Goal: Task Accomplishment & Management: Manage account settings

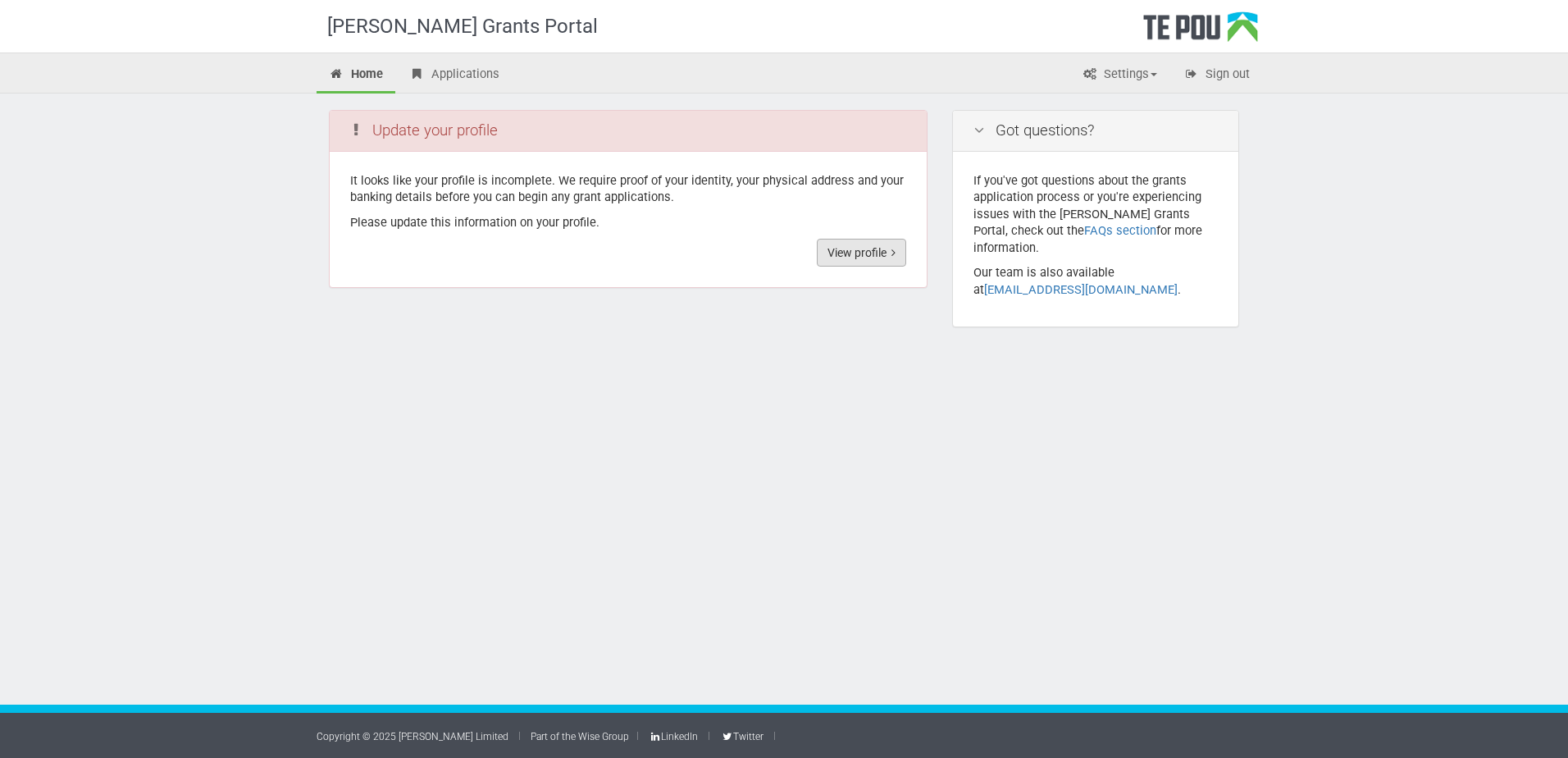
click at [864, 251] on link "View profile" at bounding box center [861, 253] width 89 height 28
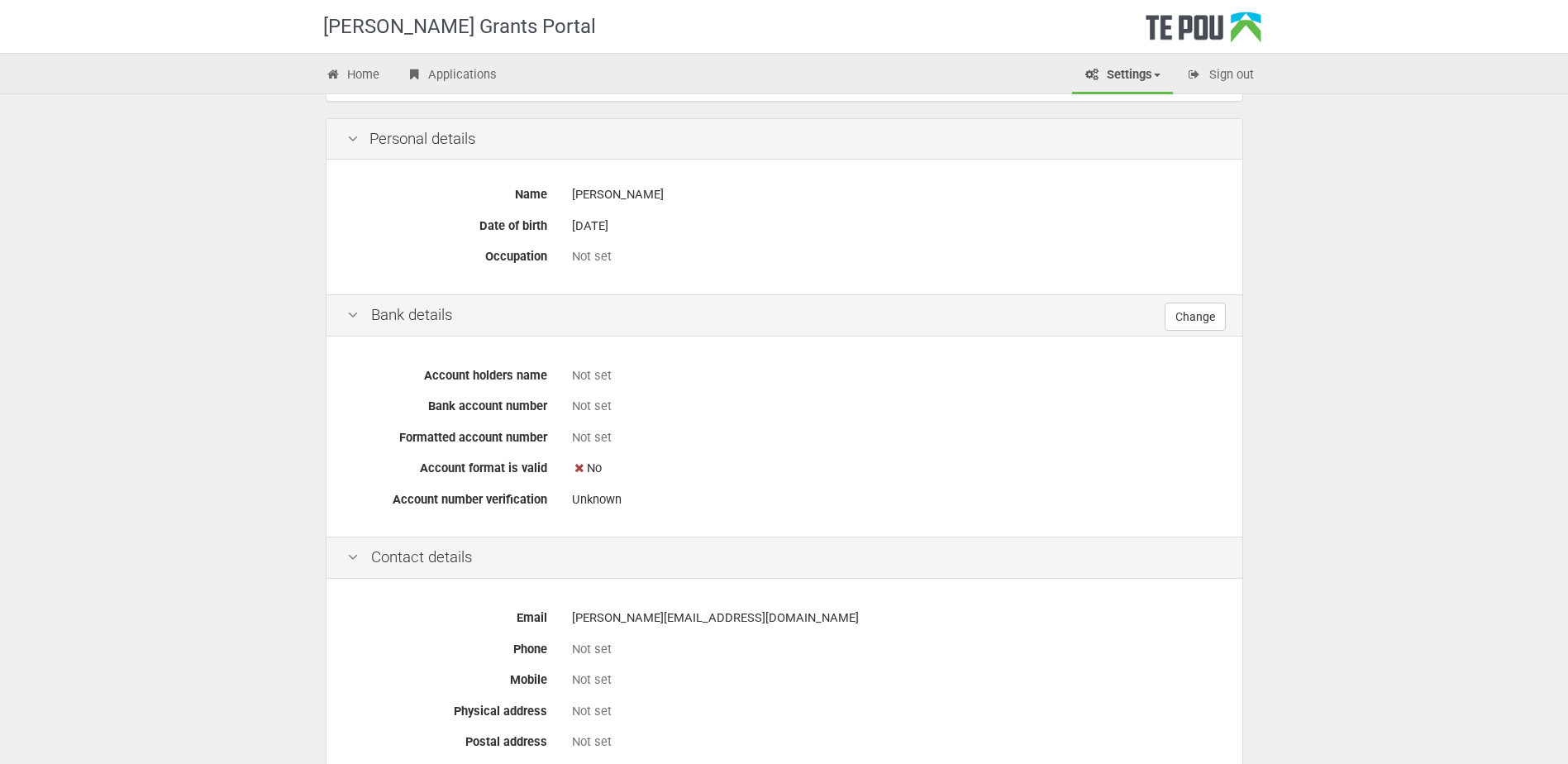
scroll to position [497, 0]
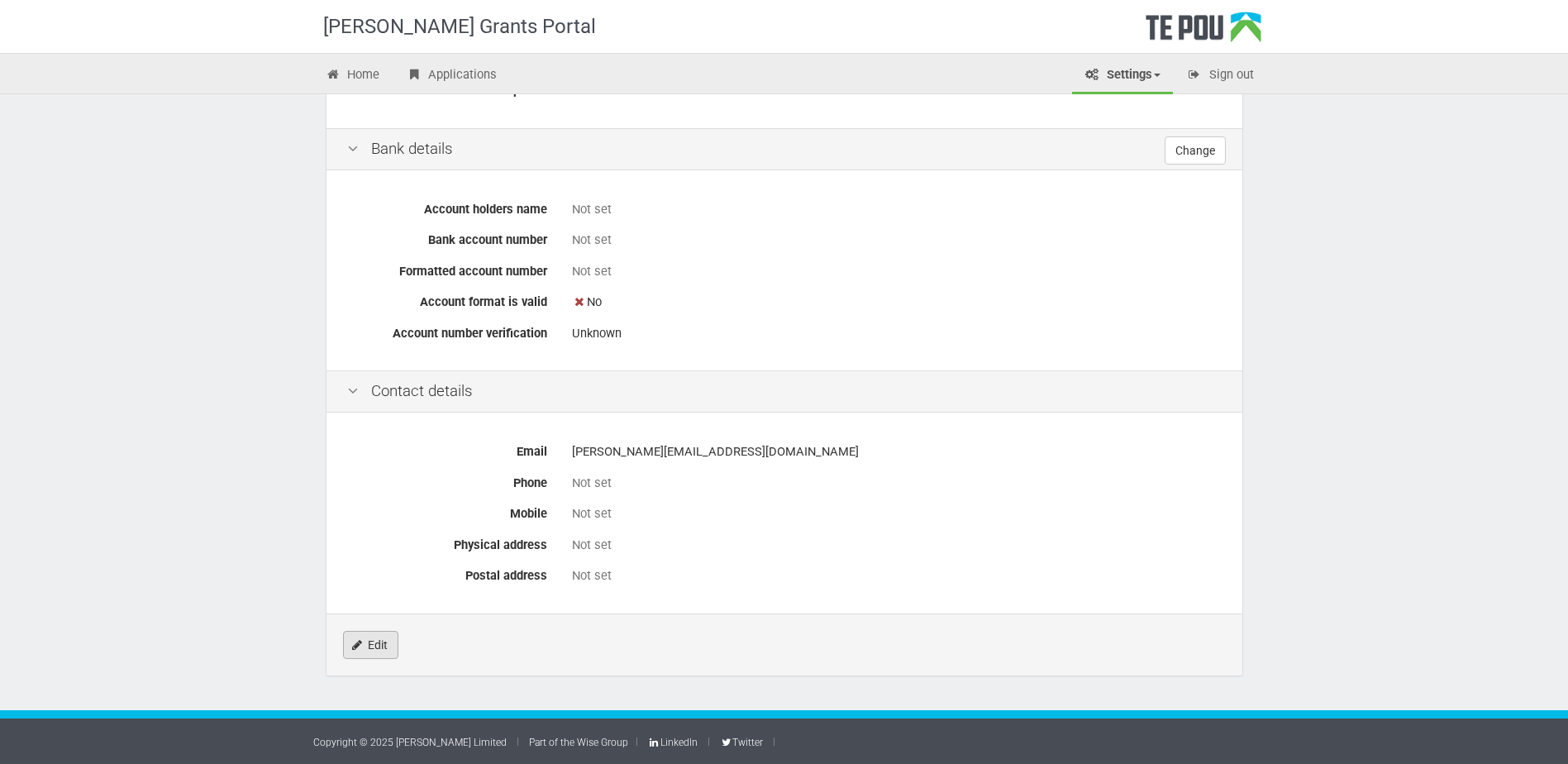
click at [369, 647] on link "Edit" at bounding box center [371, 645] width 55 height 28
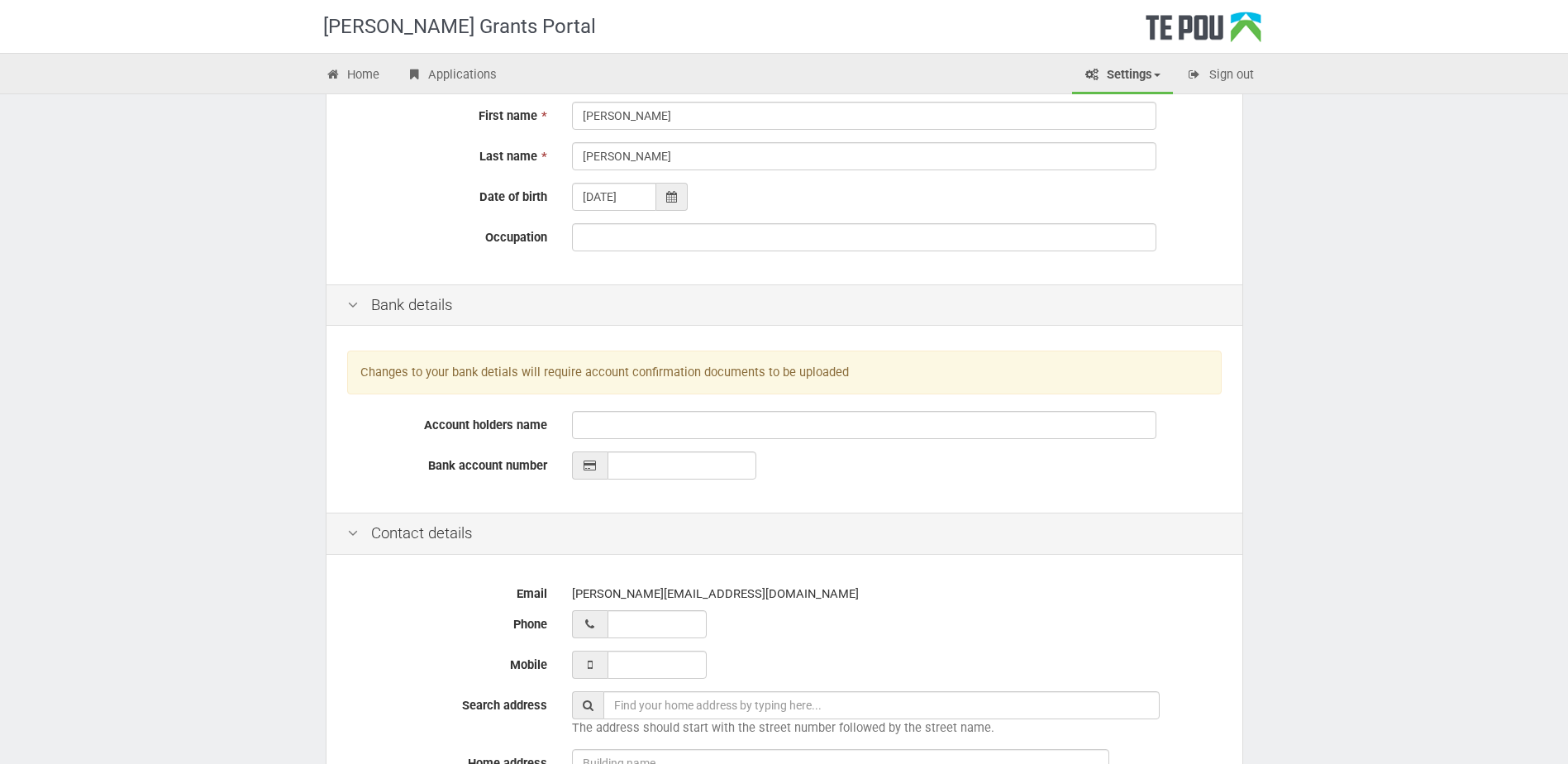
scroll to position [165, 0]
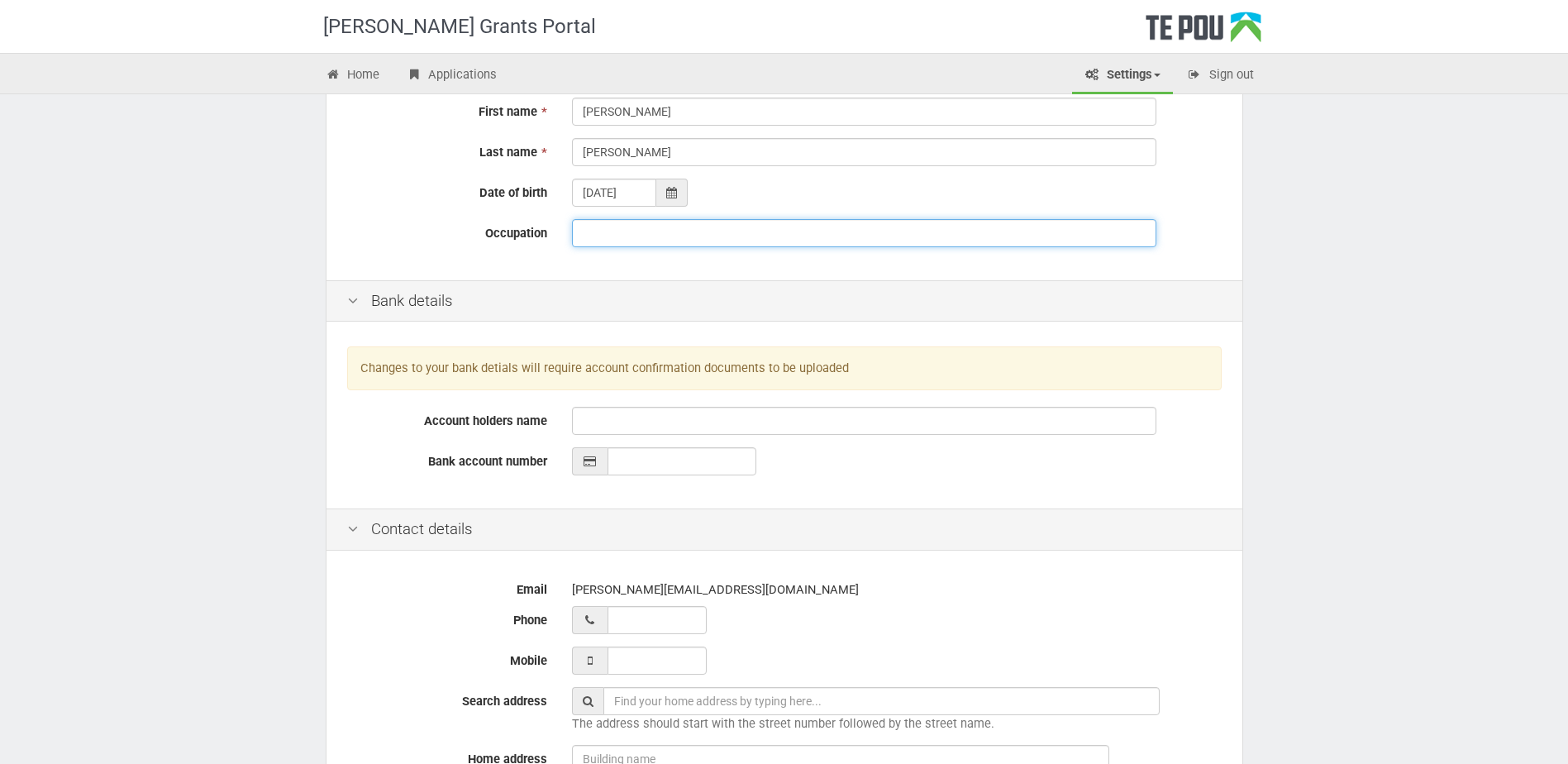
click at [604, 228] on input "Occupation" at bounding box center [863, 233] width 584 height 28
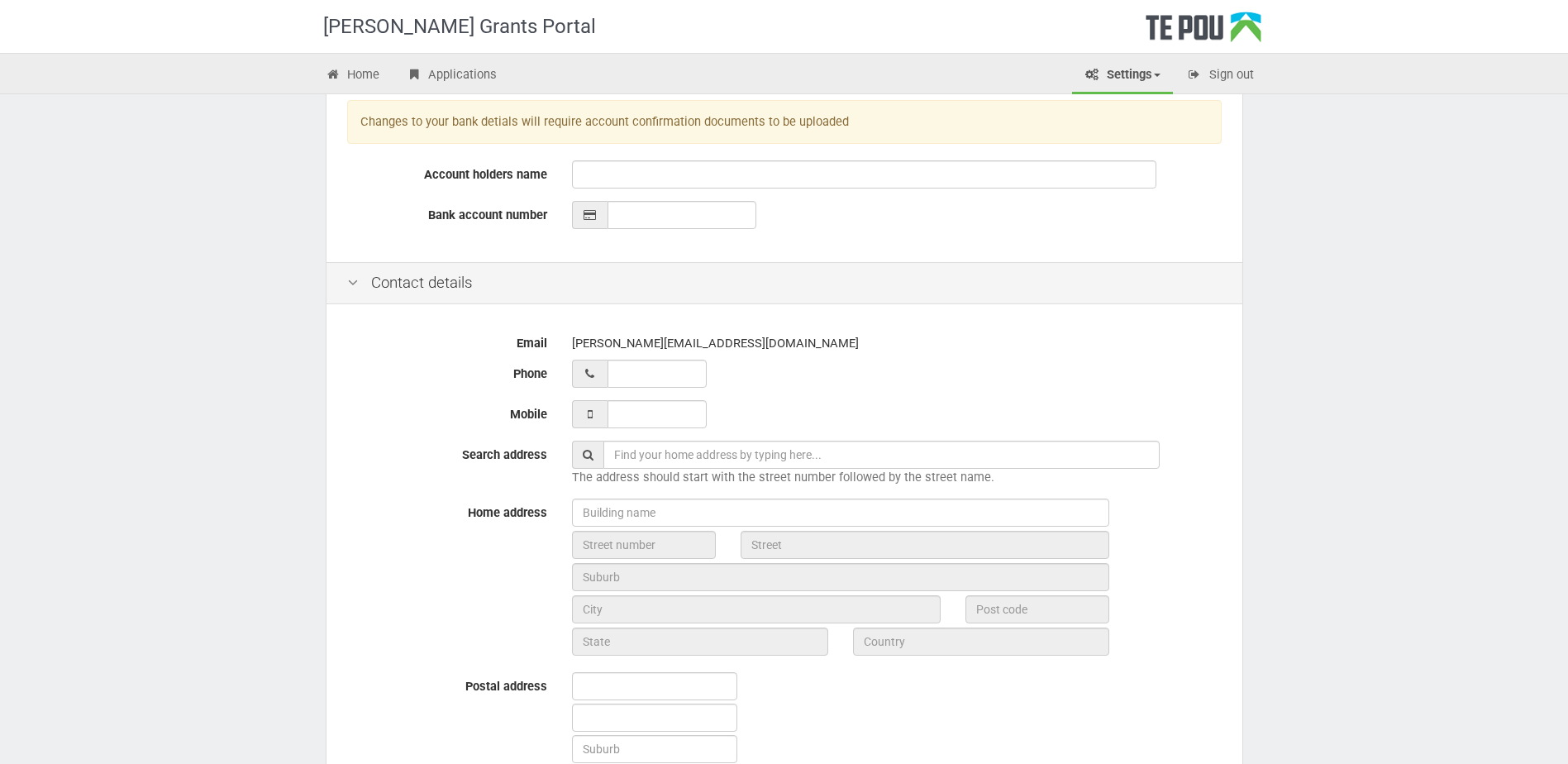
scroll to position [413, 0]
type input "Full time employed"
type input "__ ___ ______"
click at [645, 371] on input "__ ___ ______" at bounding box center [657, 372] width 99 height 28
click at [597, 367] on div at bounding box center [589, 372] width 36 height 28
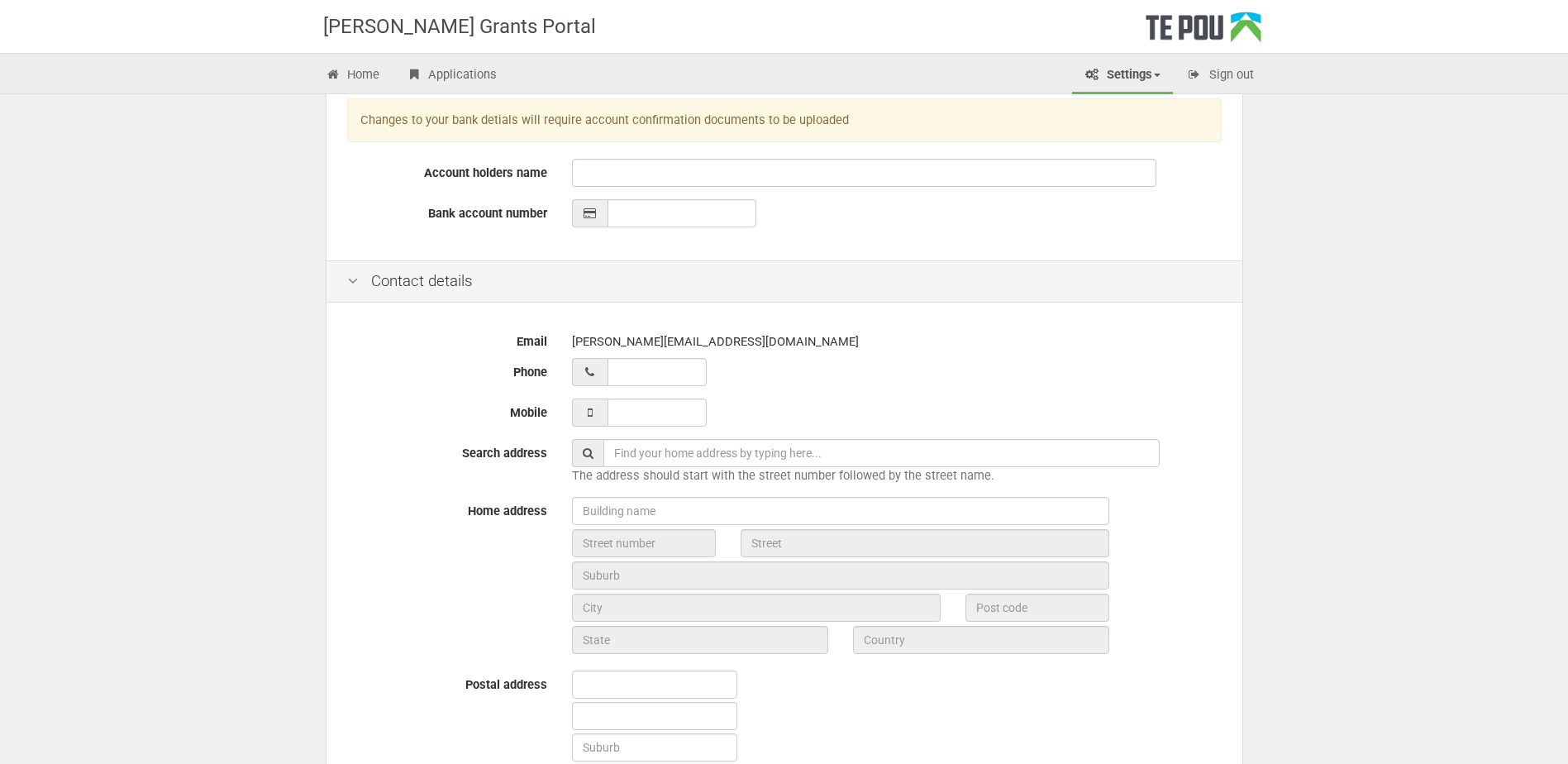
click at [601, 372] on div at bounding box center [589, 372] width 36 height 28
click at [616, 376] on input "__ ___ ______" at bounding box center [657, 372] width 99 height 28
type input "27 302 9987__"
click at [640, 379] on input "27 302 9987__" at bounding box center [657, 372] width 99 height 28
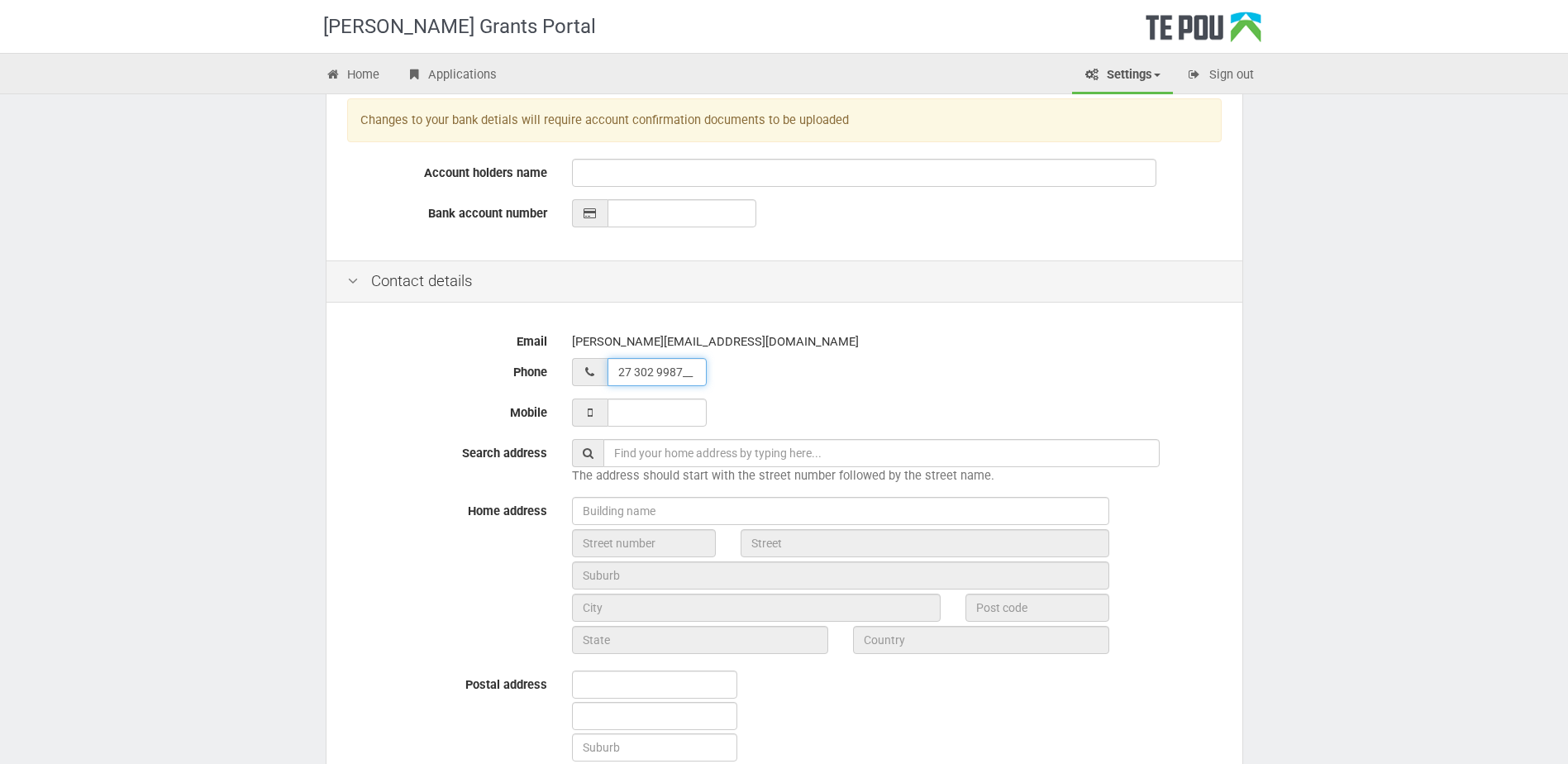
click at [640, 379] on input "27 302 9987__" at bounding box center [657, 372] width 99 height 28
type input "_7 302 9987__"
click at [656, 404] on input "___ ___ _____" at bounding box center [657, 412] width 99 height 28
paste input "27 302 9987__"
click at [615, 412] on input "273 029 987__" at bounding box center [657, 412] width 99 height 28
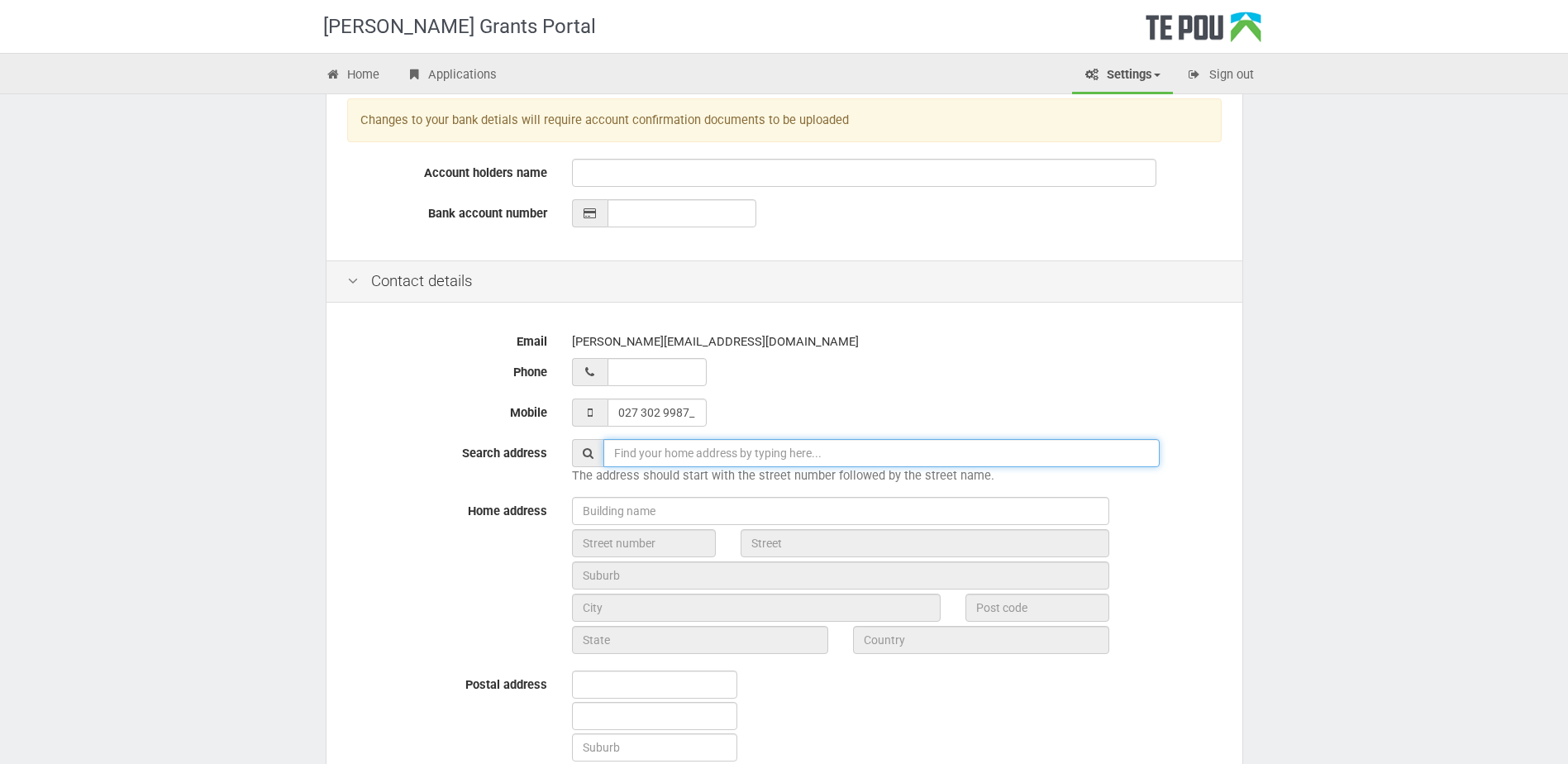
type input "027 302 9987"
click at [631, 451] on input "text" at bounding box center [881, 453] width 557 height 28
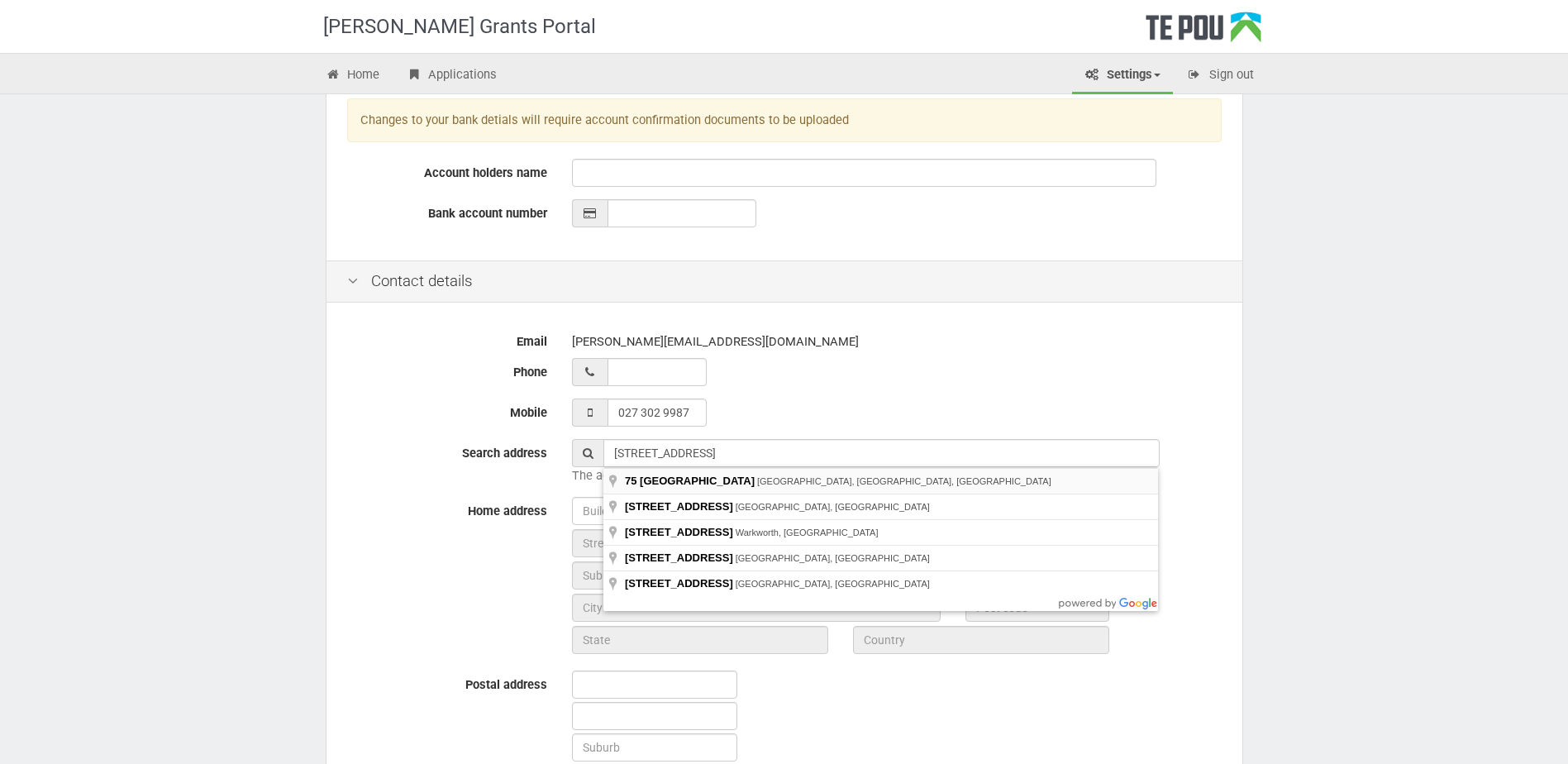
type input "75 Grange Street, Hillsborough, Christchurch, New Zealand"
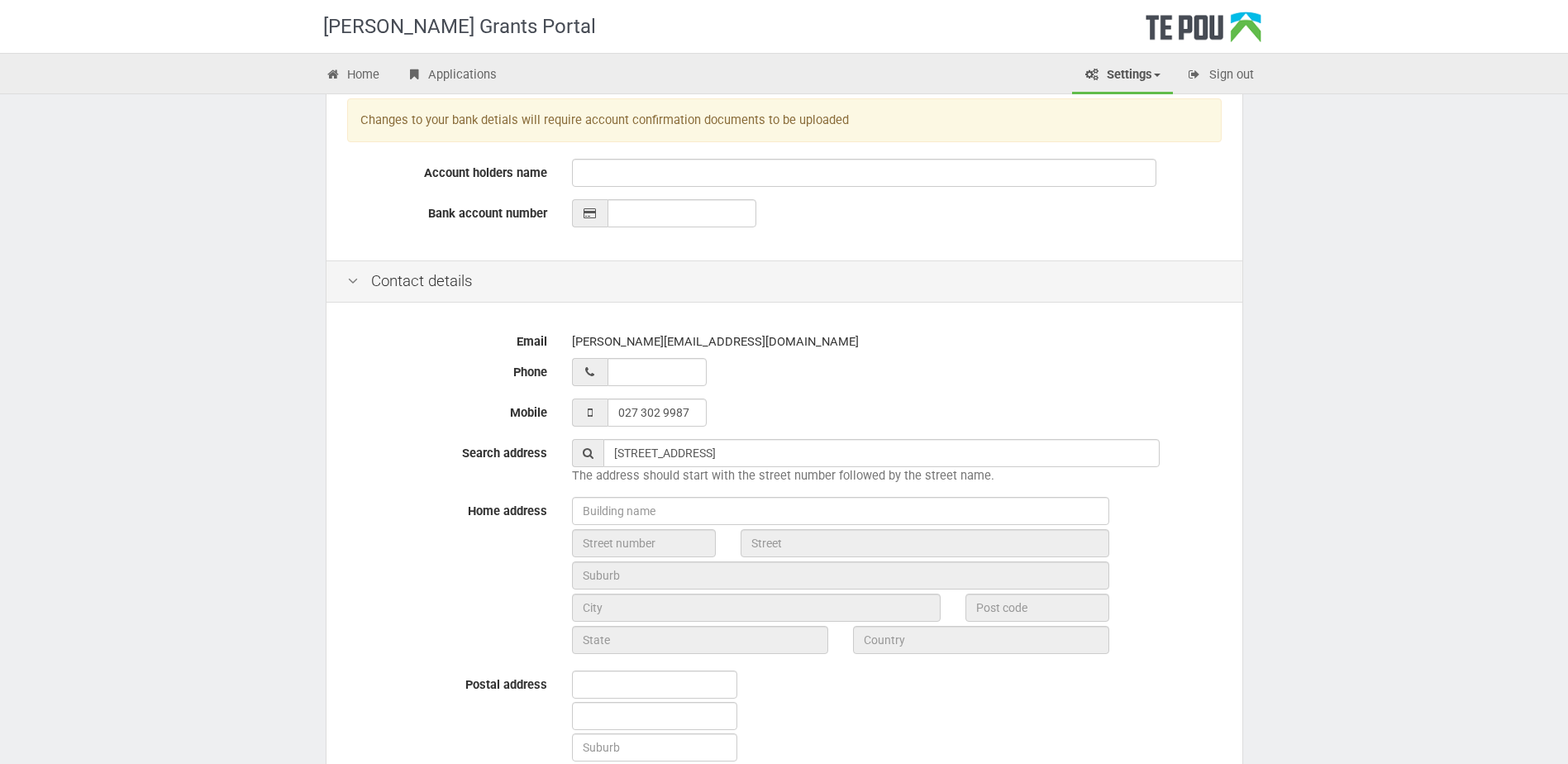
type input "75"
type input "Grange Street"
type input "Christchurch"
type input "8022"
type input "Canterbury Region"
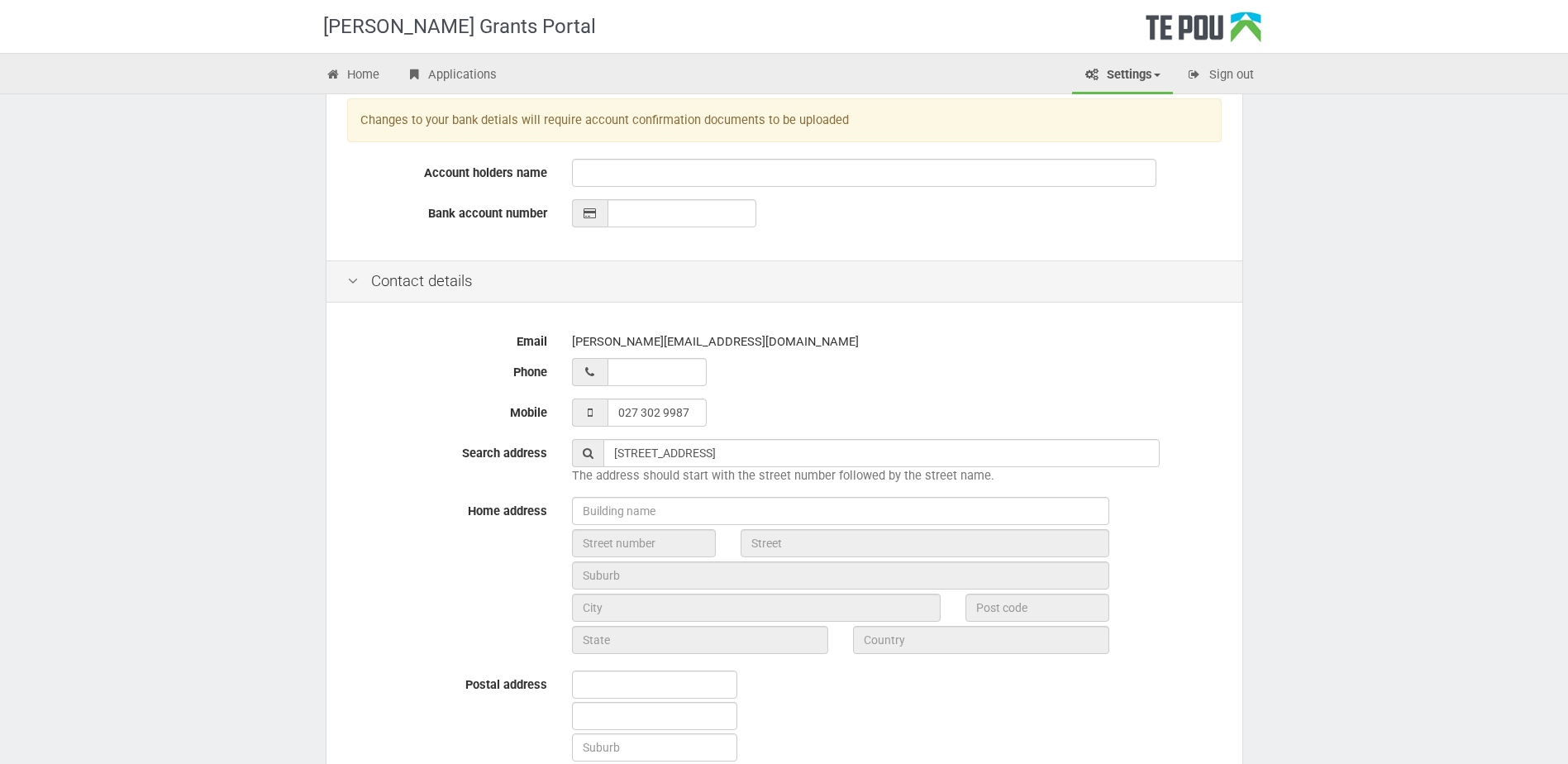
type input "New Zealand"
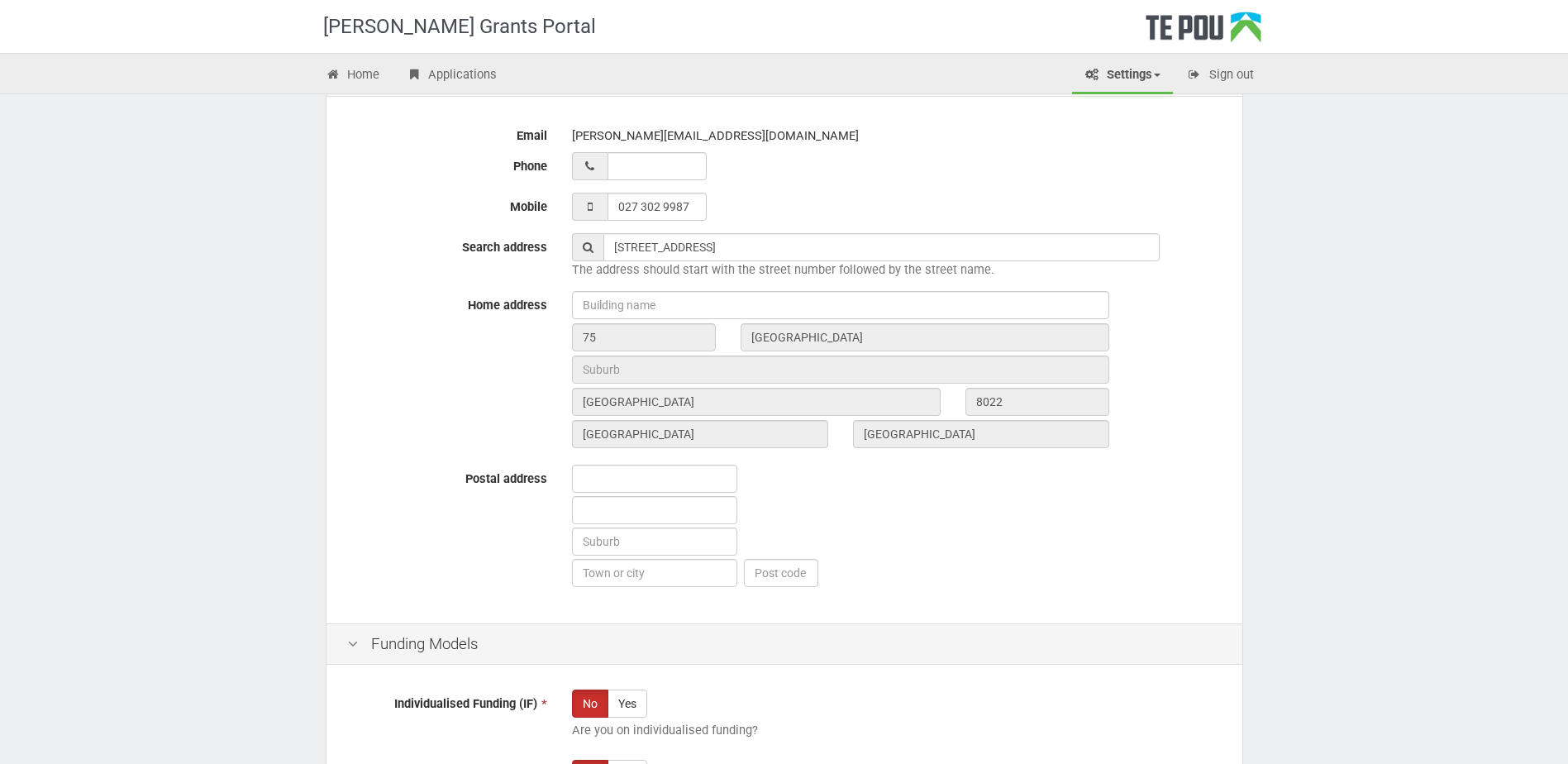
scroll to position [662, 0]
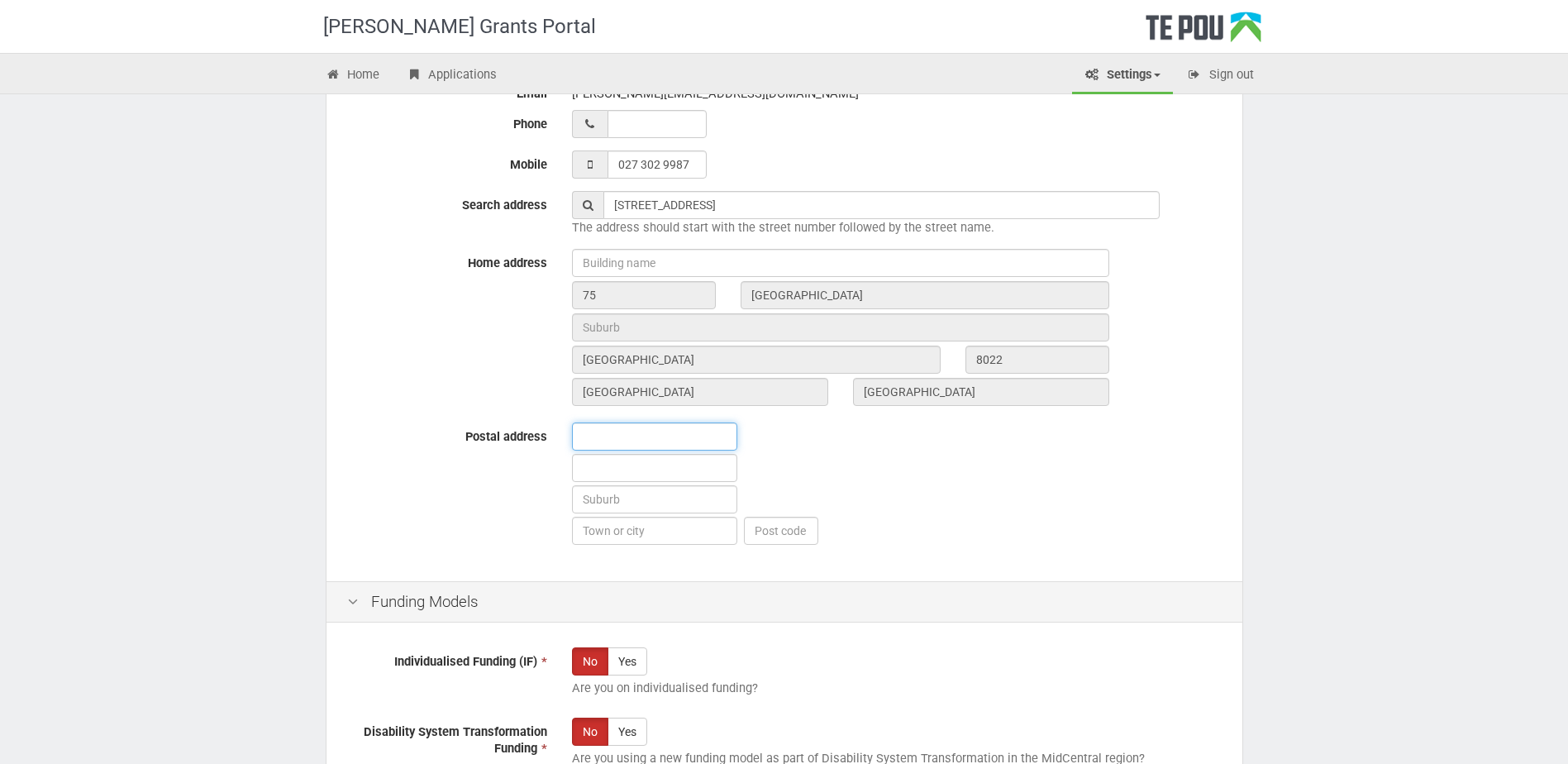
click at [627, 437] on input "text" at bounding box center [654, 437] width 165 height 28
type input "75 grange street"
click at [731, 502] on input "text" at bounding box center [654, 499] width 165 height 28
type input "hillsborough"
click at [656, 331] on input "text" at bounding box center [840, 327] width 537 height 28
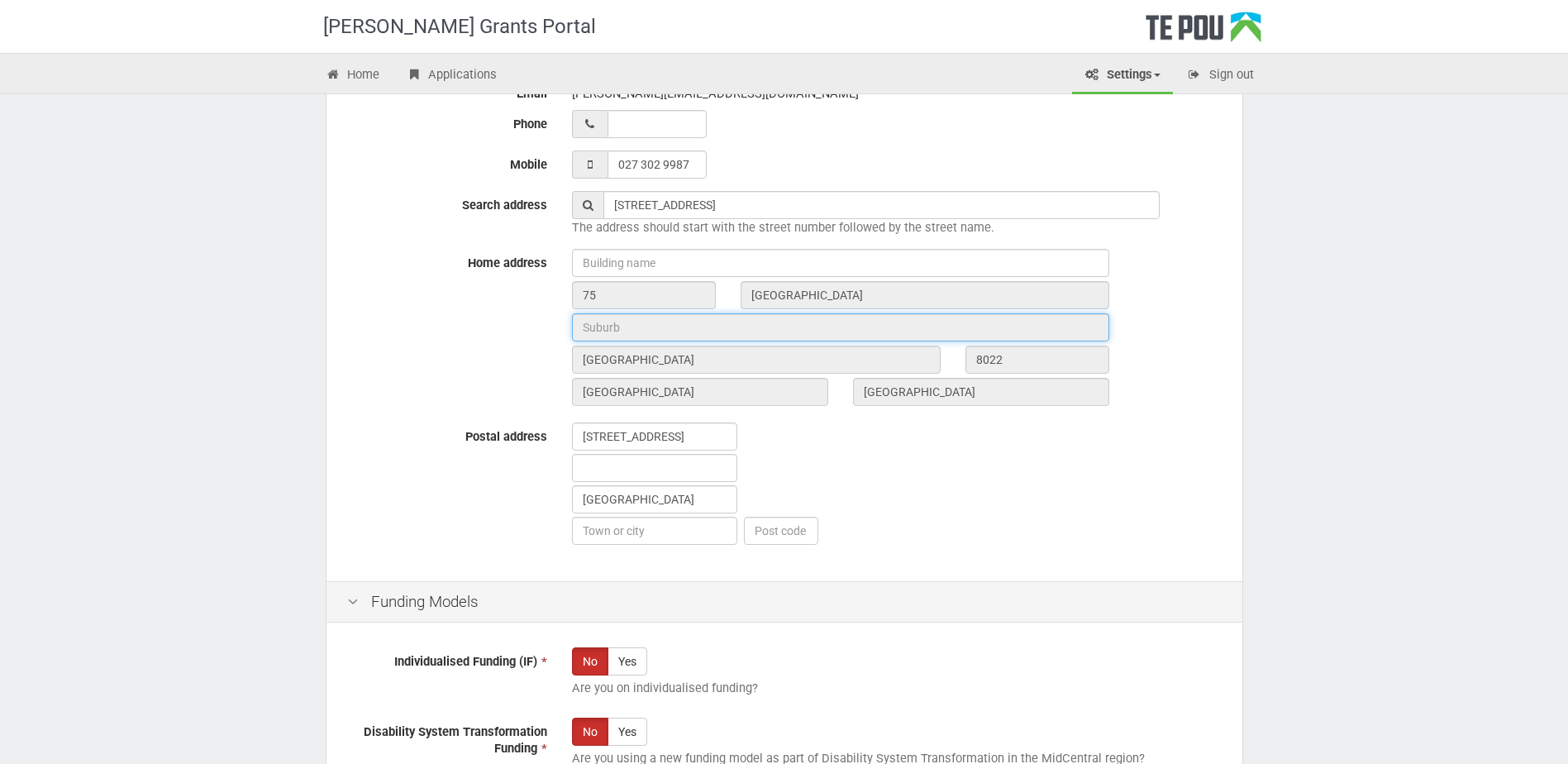
click at [656, 331] on input "text" at bounding box center [840, 327] width 537 height 28
click at [725, 326] on input "text" at bounding box center [840, 327] width 537 height 28
click at [670, 543] on input "text" at bounding box center [654, 531] width 165 height 28
type input "Christchurch"
click at [804, 531] on input "text" at bounding box center [781, 531] width 74 height 28
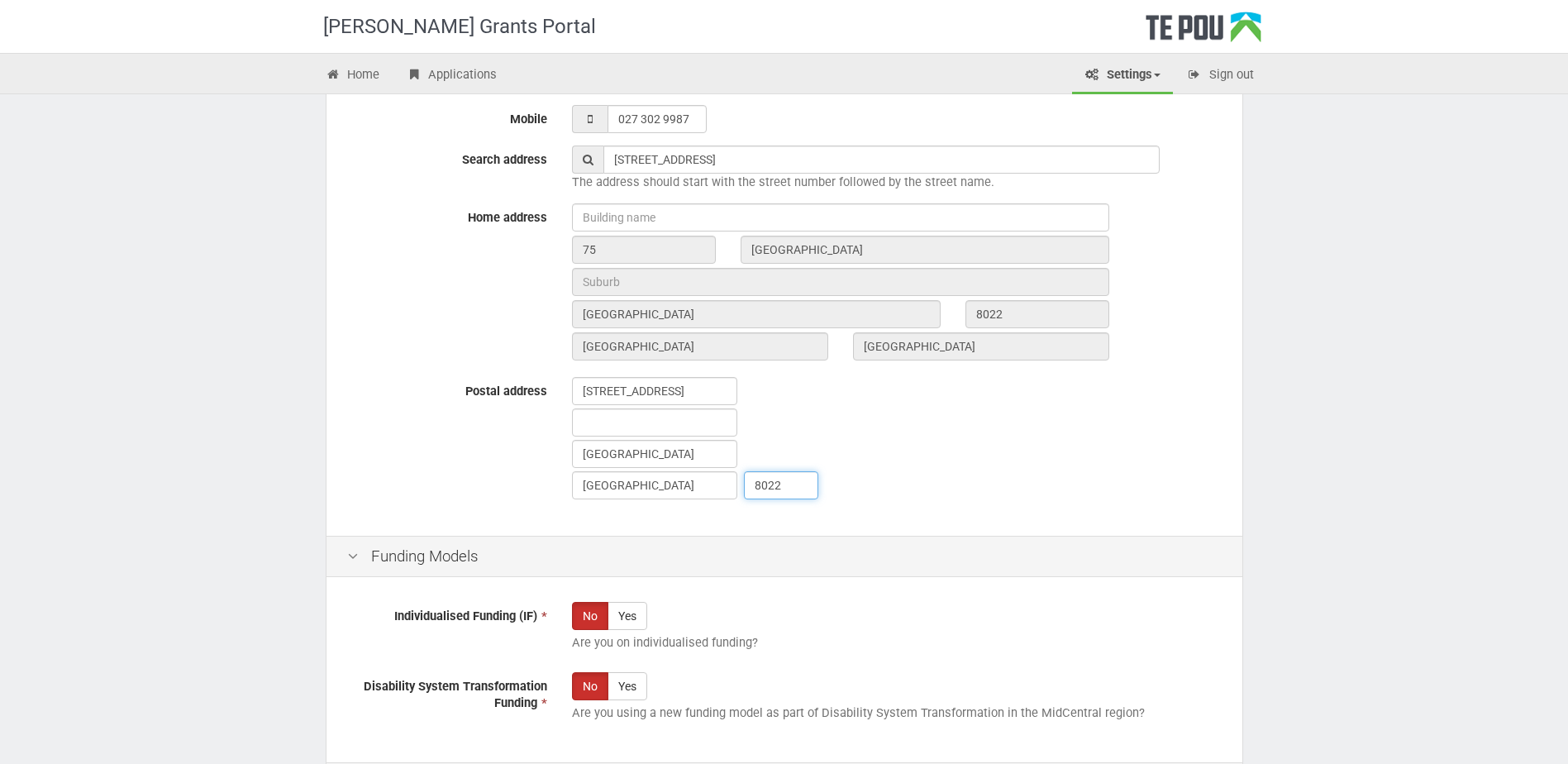
scroll to position [826, 0]
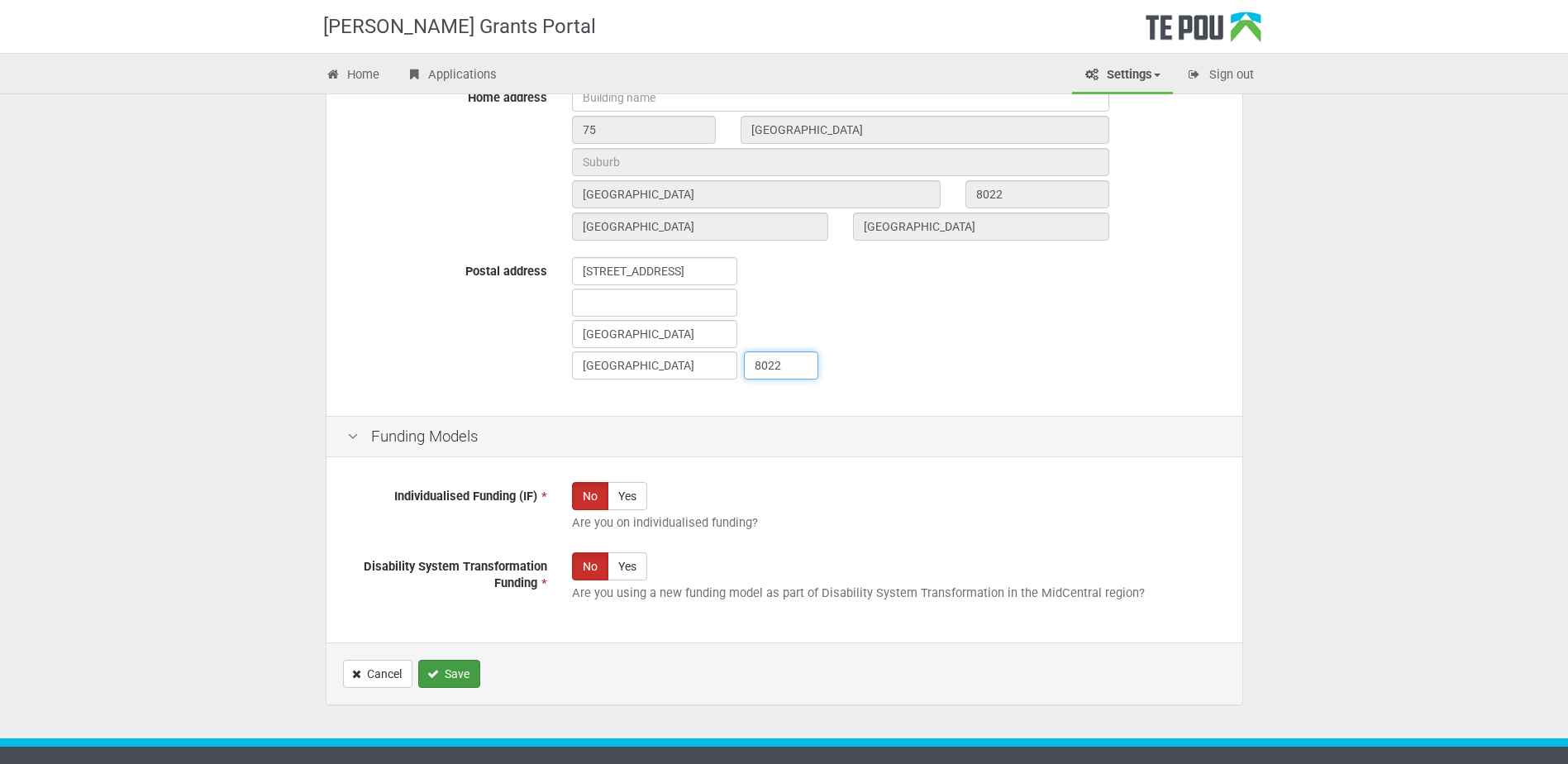
type input "8022"
click at [467, 665] on button "Save" at bounding box center [449, 674] width 62 height 28
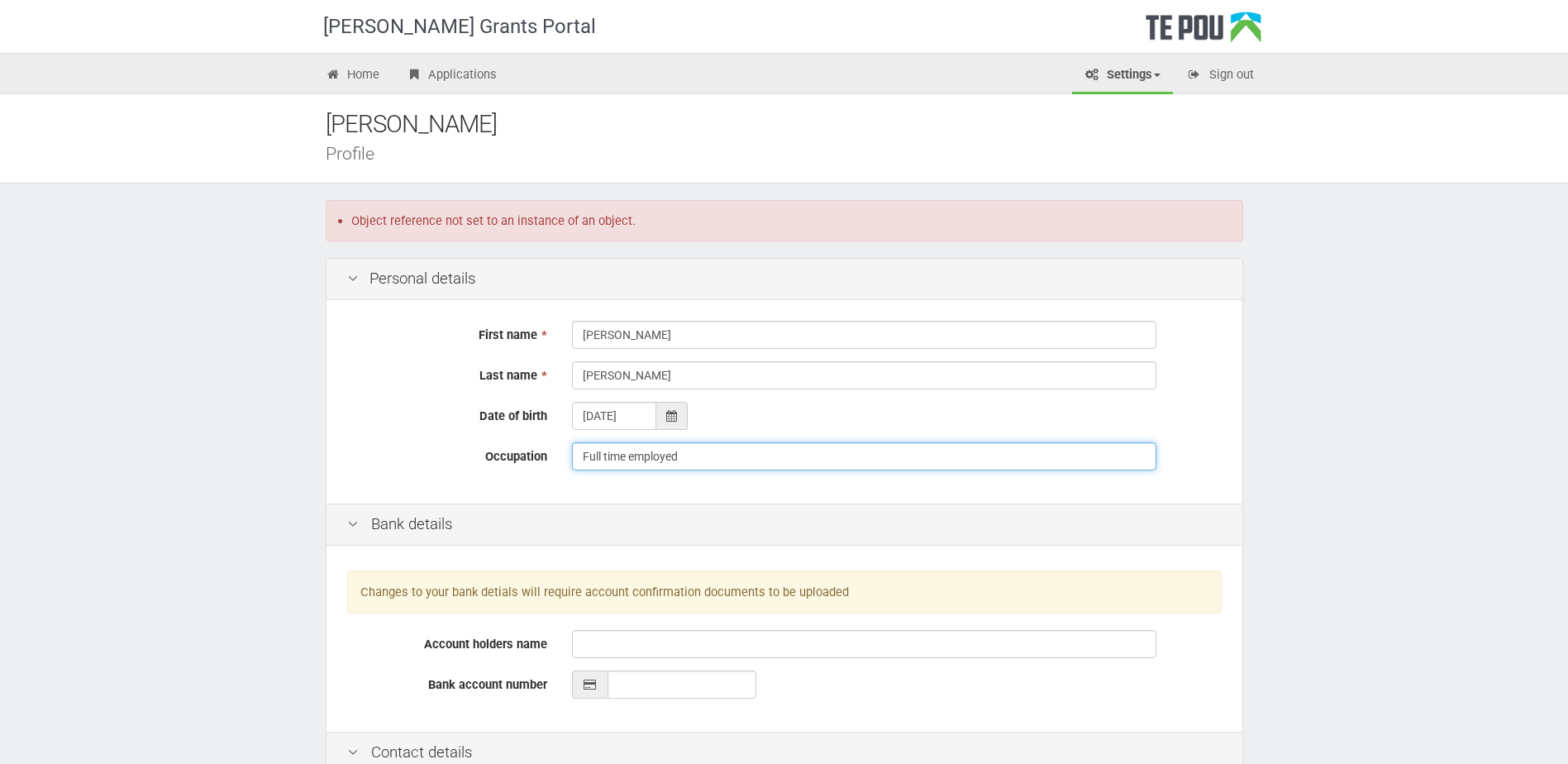
click at [692, 458] on input "Full time employed" at bounding box center [863, 457] width 584 height 28
